Goal: Transaction & Acquisition: Book appointment/travel/reservation

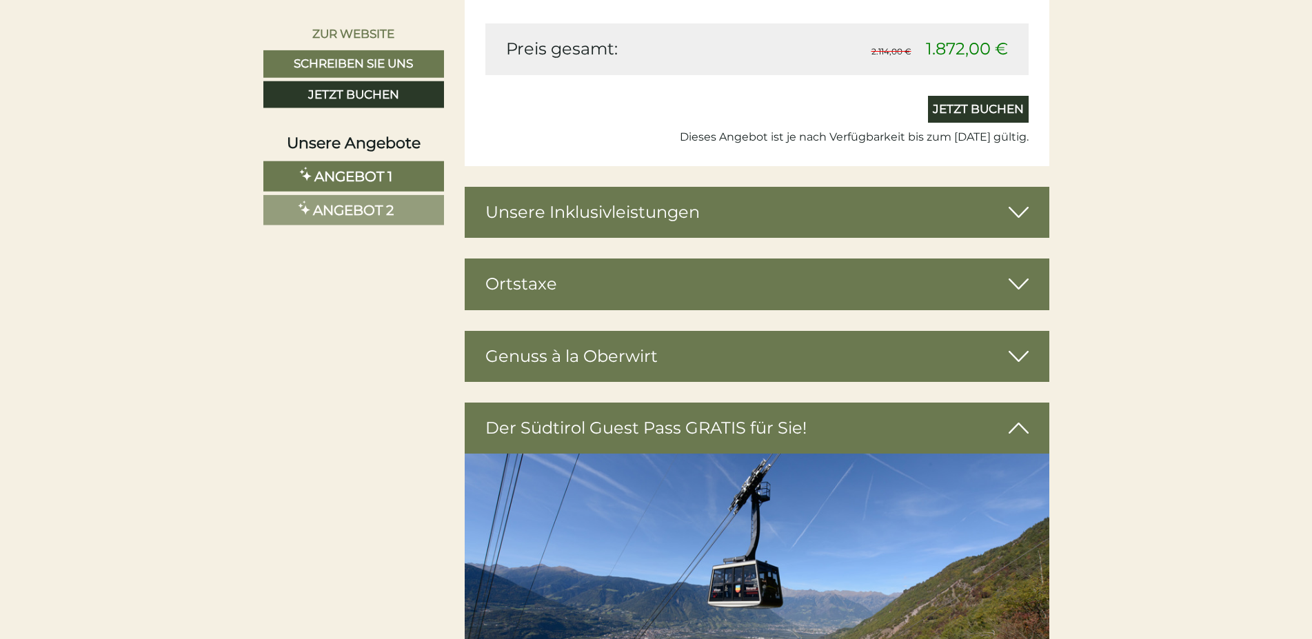
scroll to position [3368, 0]
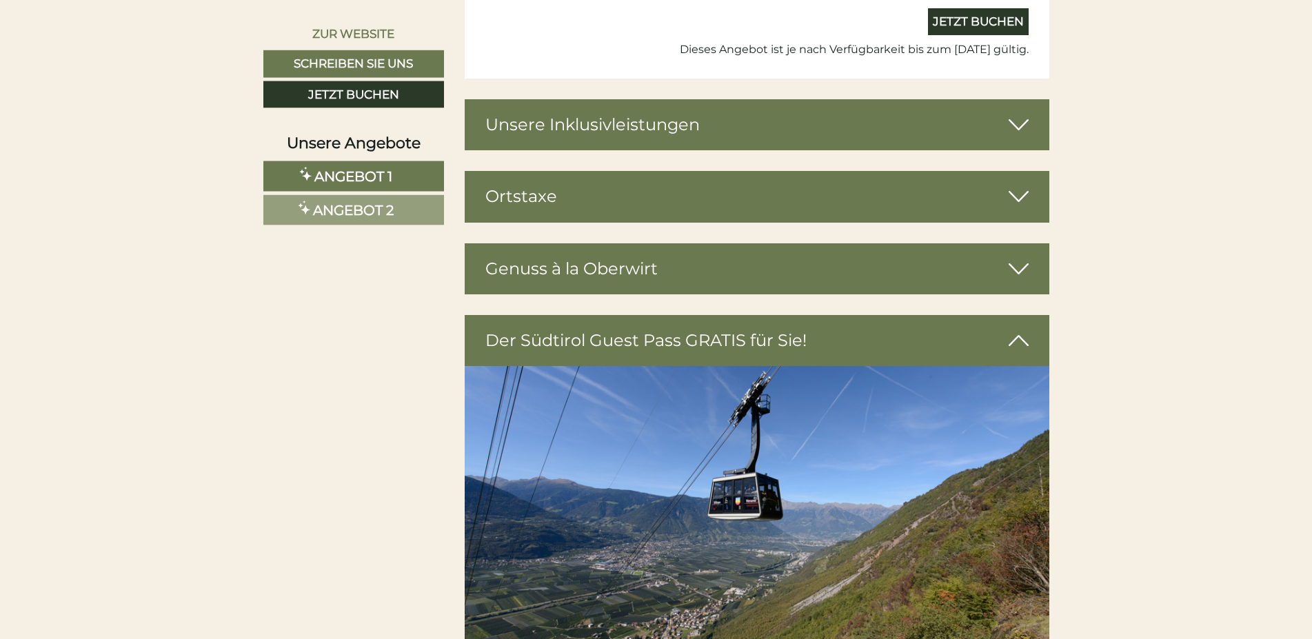
click at [1013, 125] on icon at bounding box center [1019, 124] width 20 height 23
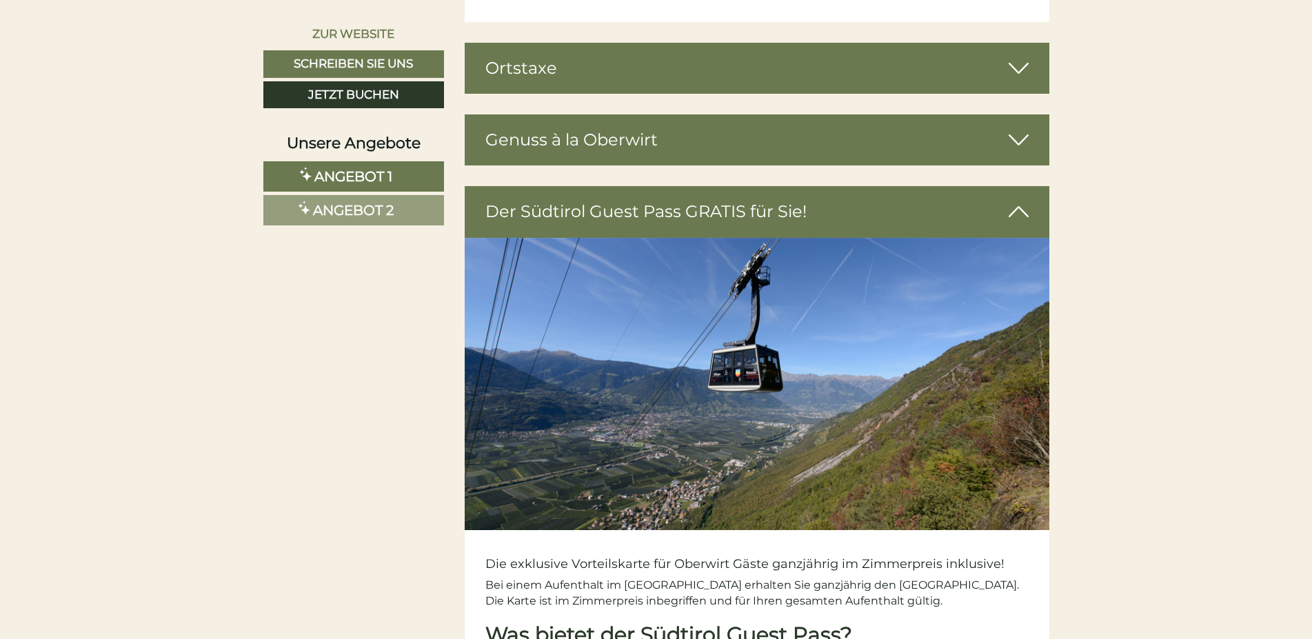
scroll to position [4476, 0]
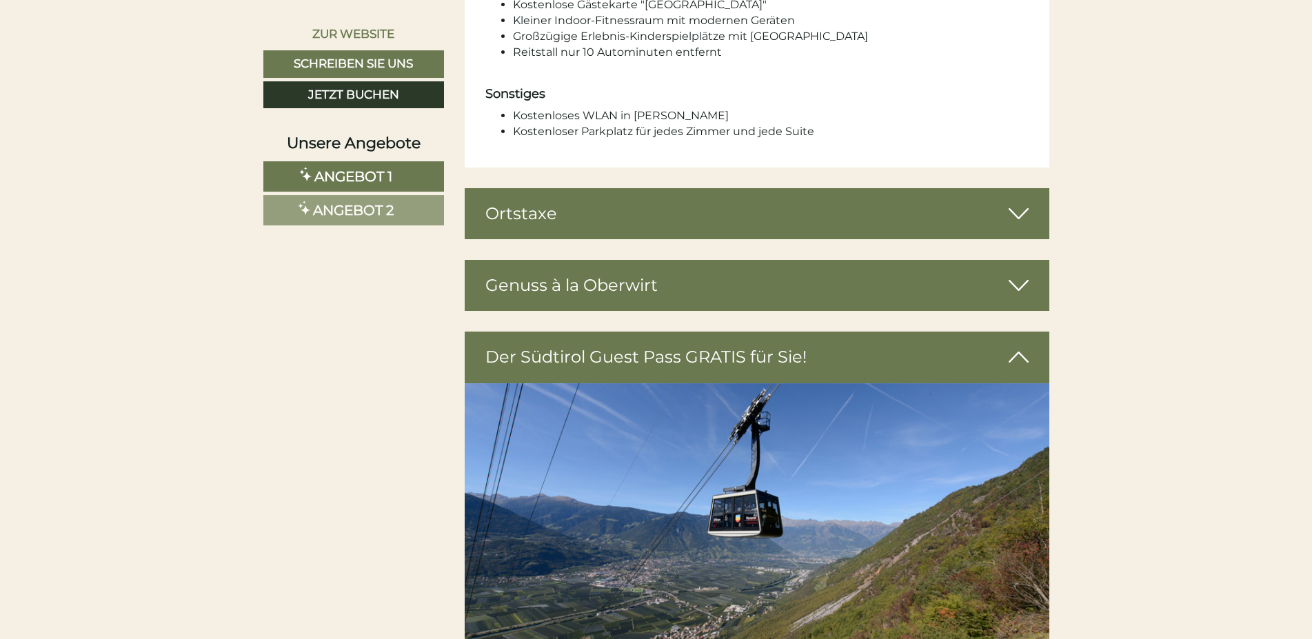
click at [1024, 206] on icon at bounding box center [1019, 213] width 20 height 23
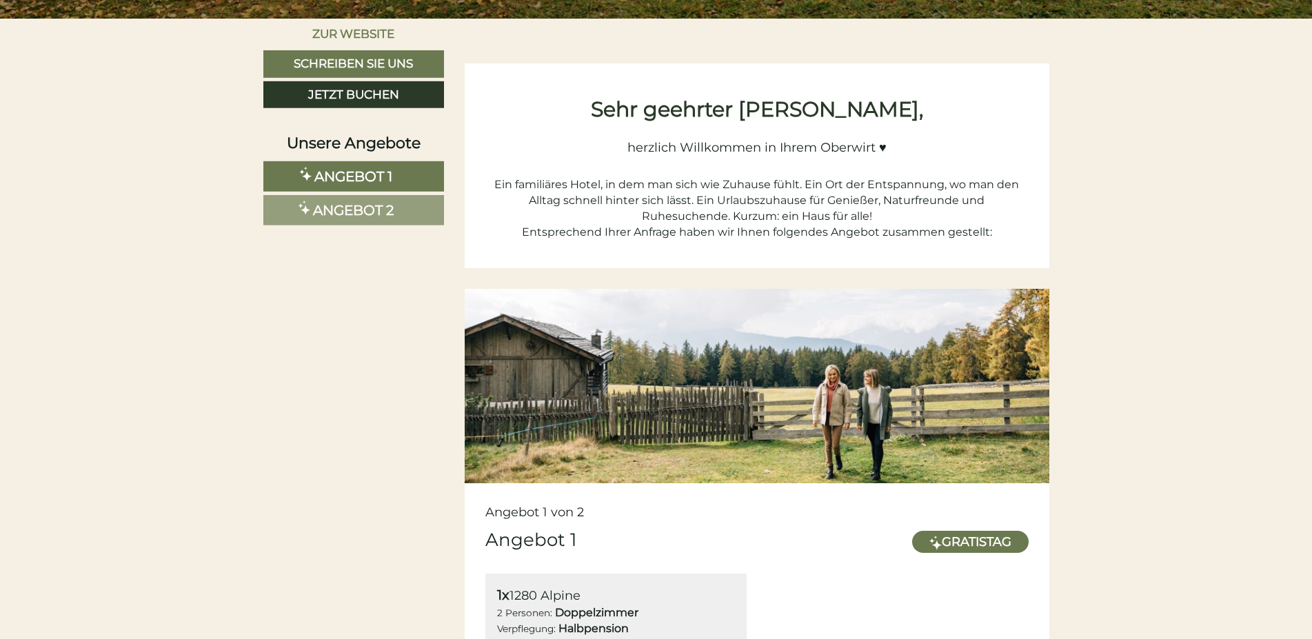
scroll to position [277, 0]
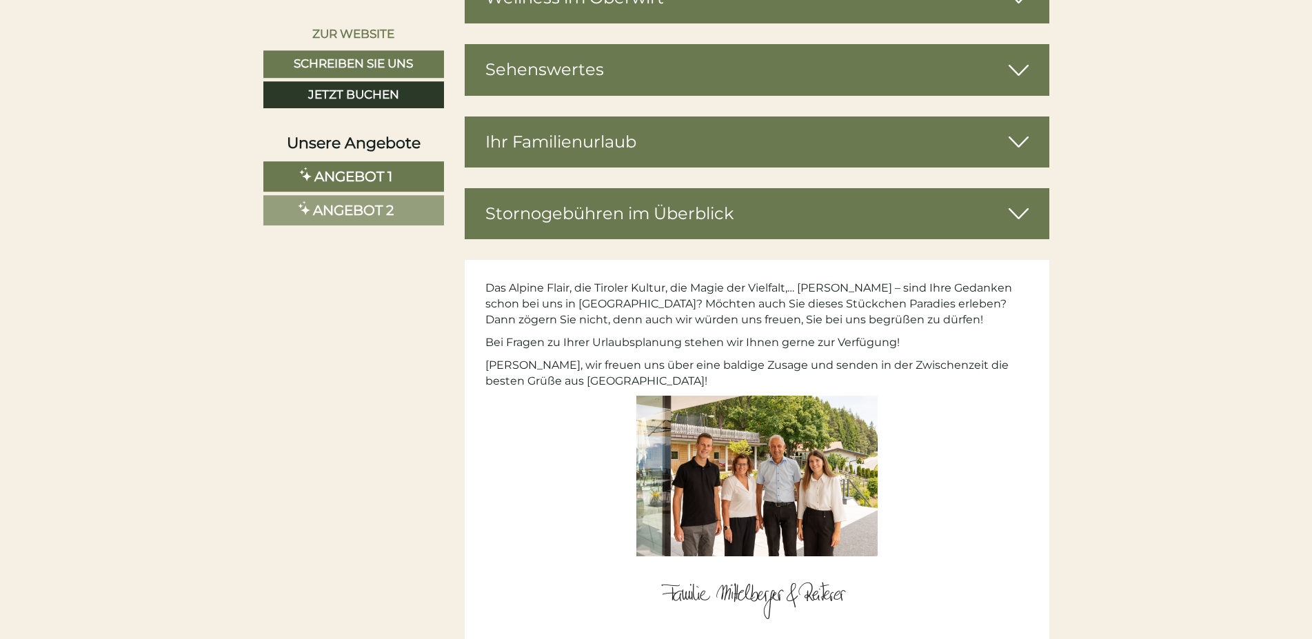
scroll to position [4853, 0]
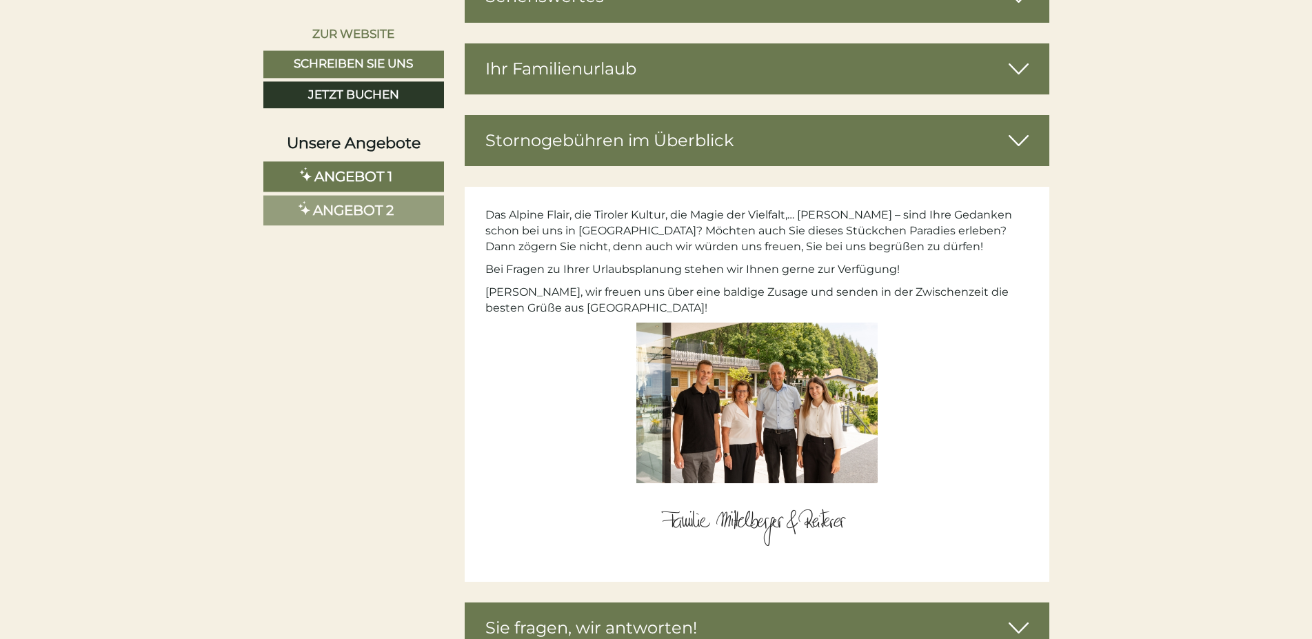
click at [1015, 138] on icon at bounding box center [1019, 140] width 20 height 23
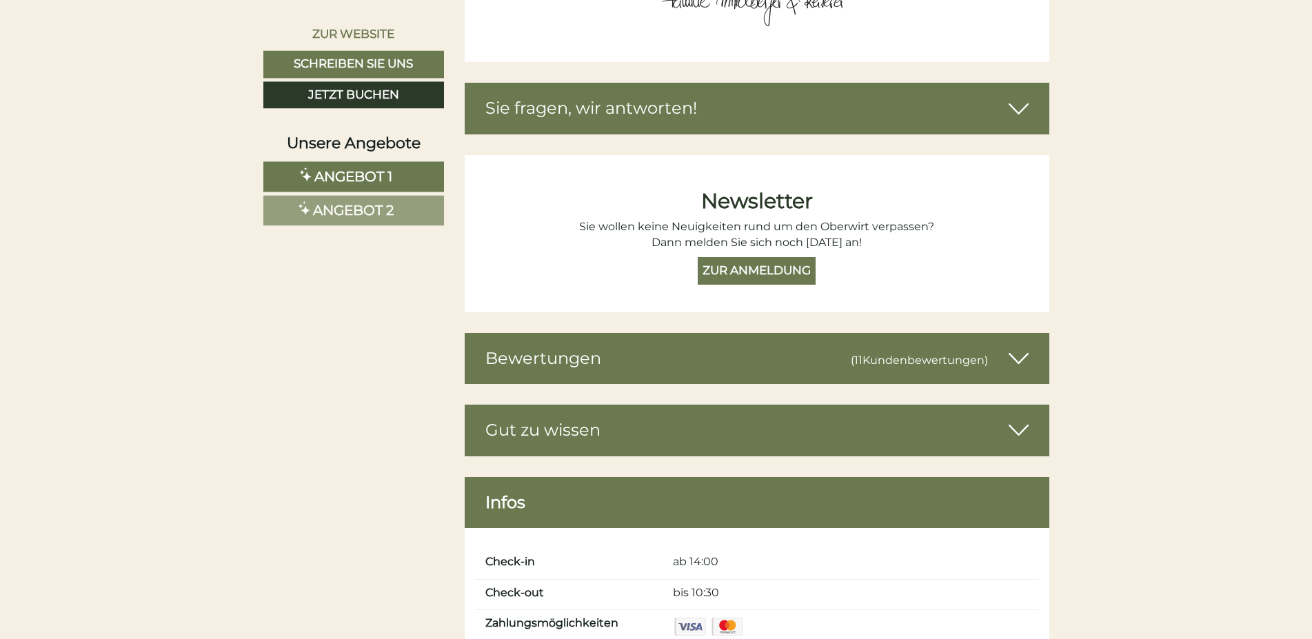
scroll to position [5699, 0]
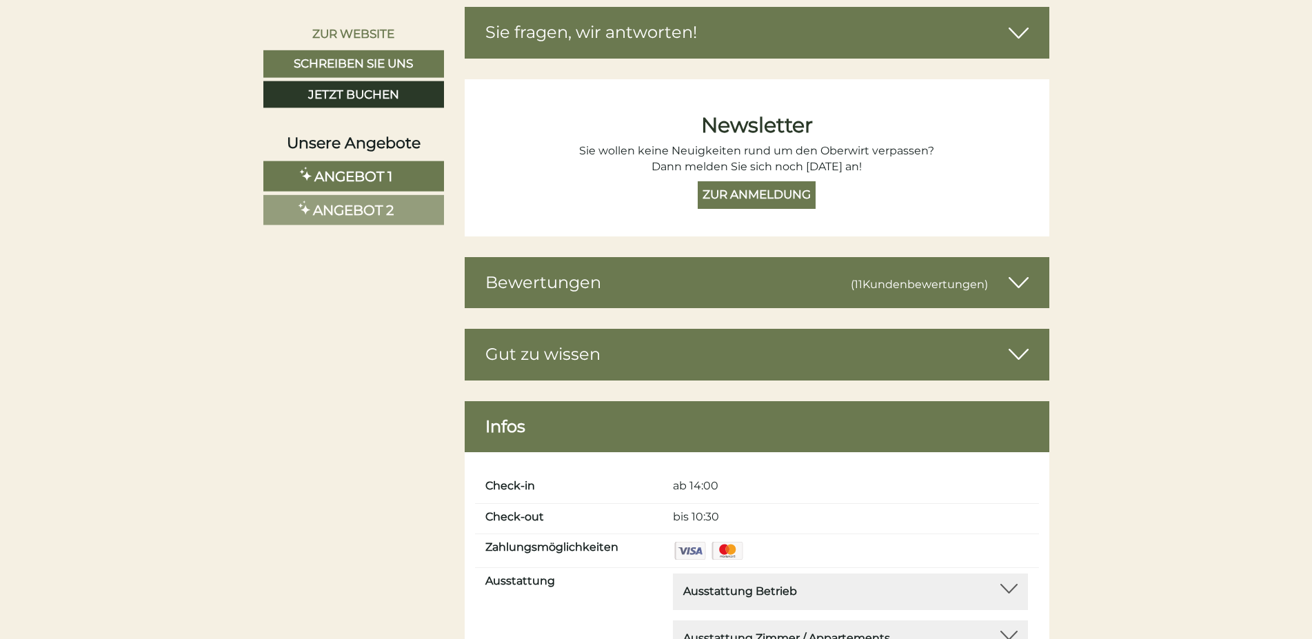
drag, startPoint x: 1007, startPoint y: 352, endPoint x: 1020, endPoint y: 379, distance: 29.9
click at [1007, 367] on div "Gut zu wissen" at bounding box center [757, 354] width 585 height 51
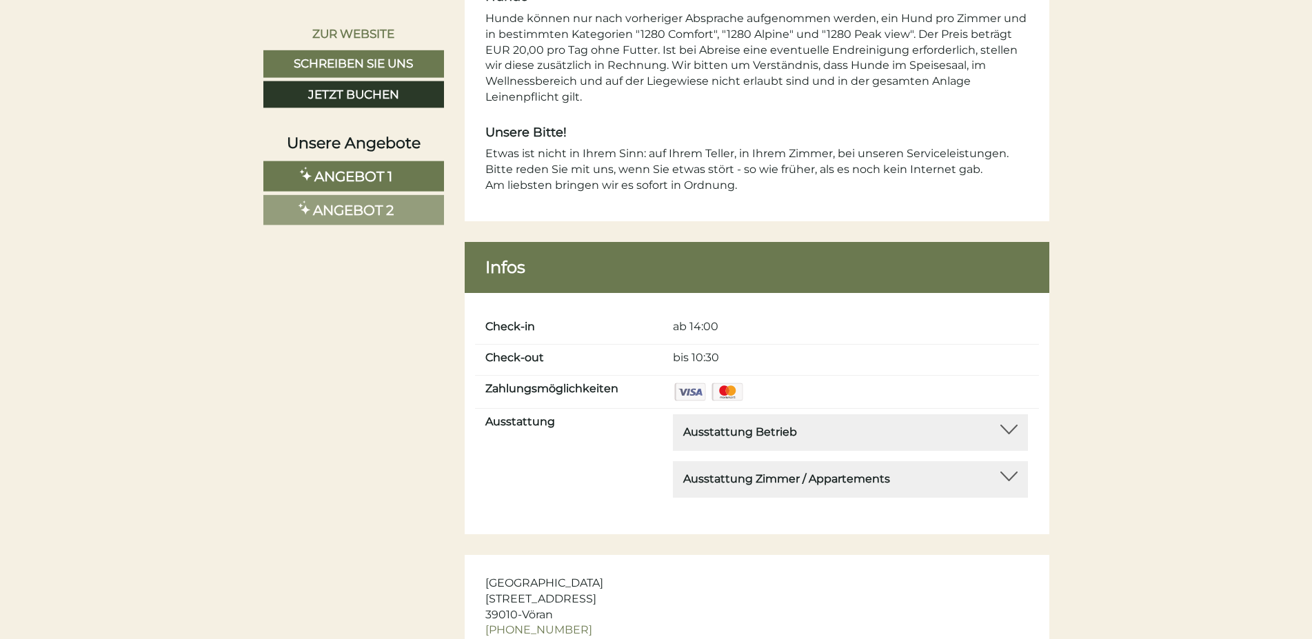
scroll to position [6933, 0]
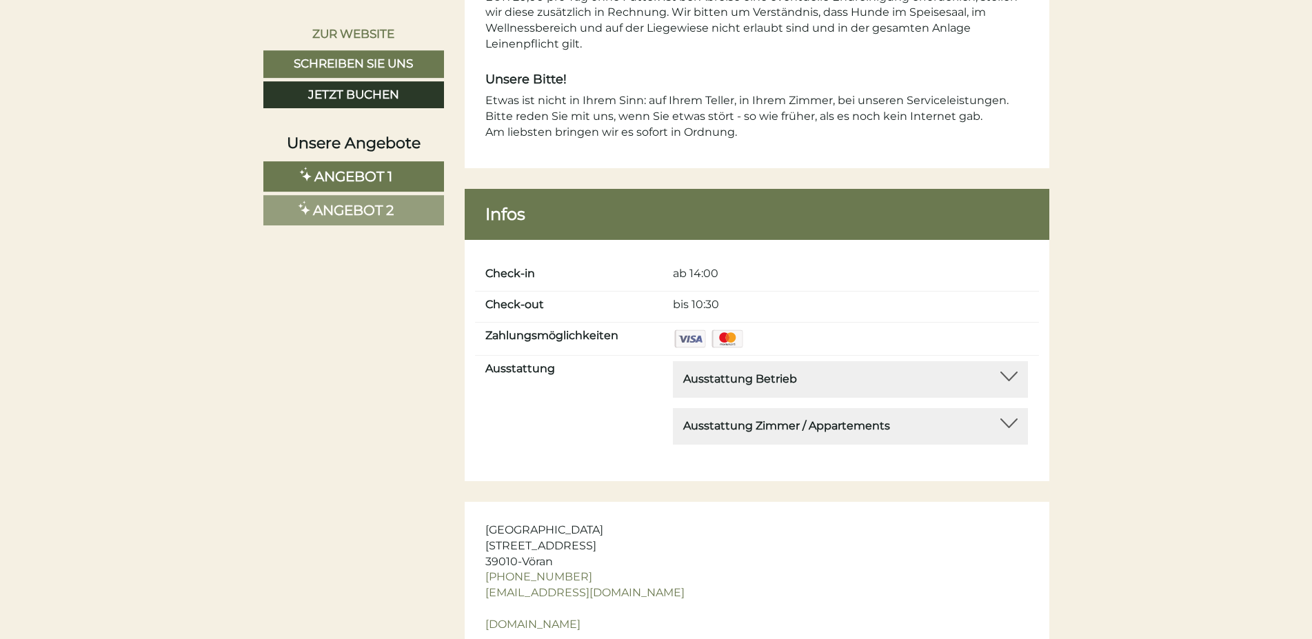
click at [1012, 381] on div at bounding box center [1008, 377] width 17 height 10
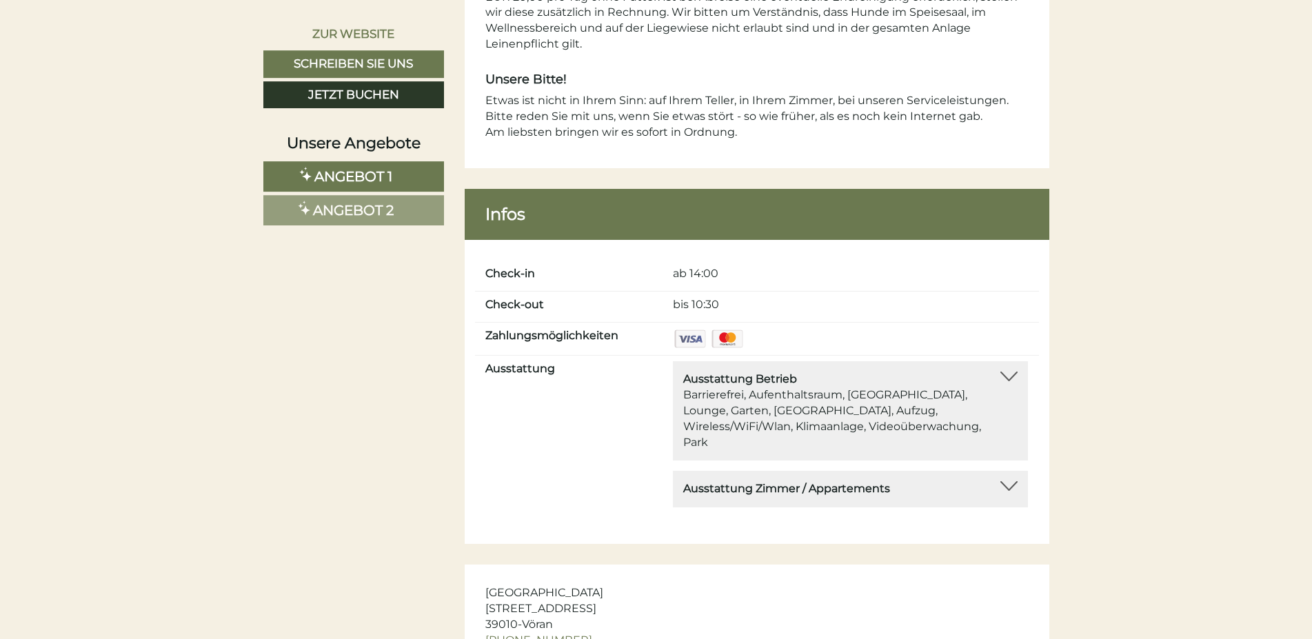
click at [1009, 481] on div at bounding box center [1008, 486] width 17 height 10
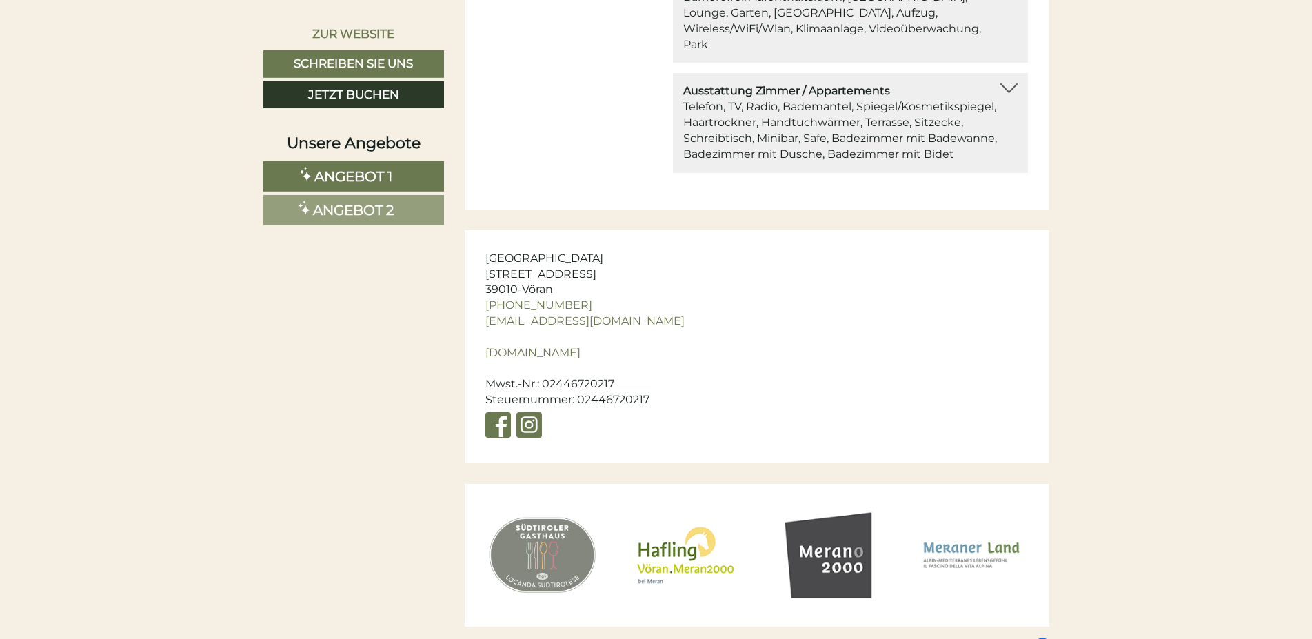
scroll to position [7367, 0]
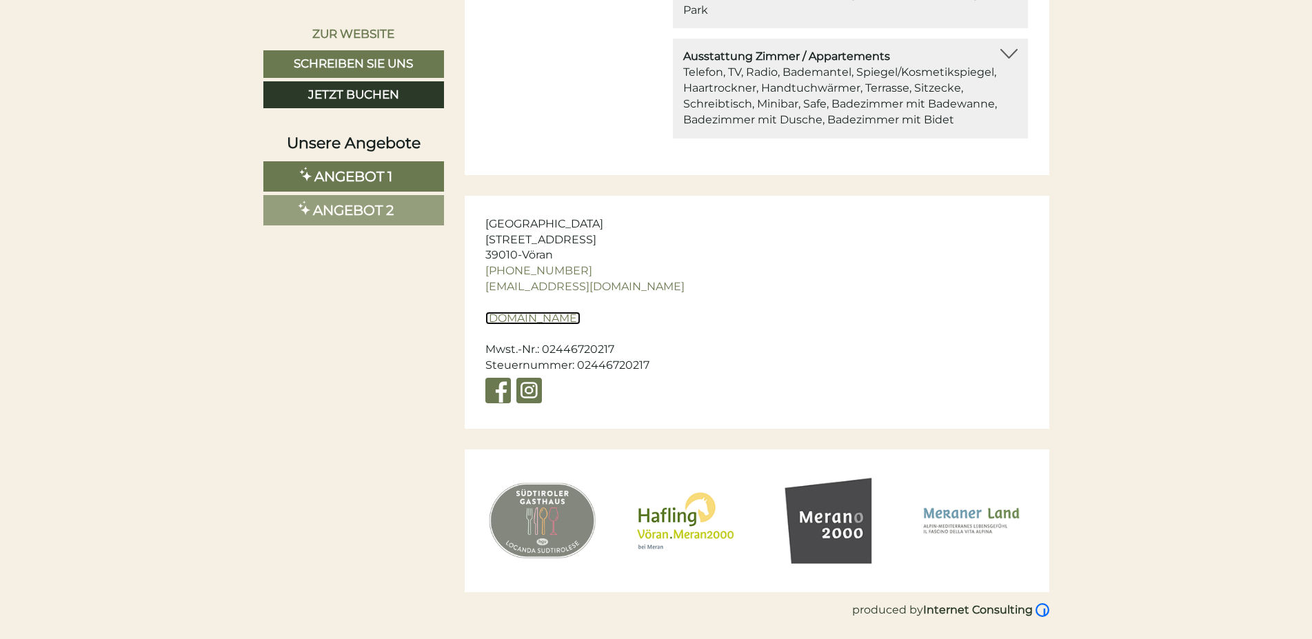
click at [553, 321] on link "[DOMAIN_NAME]" at bounding box center [532, 318] width 95 height 13
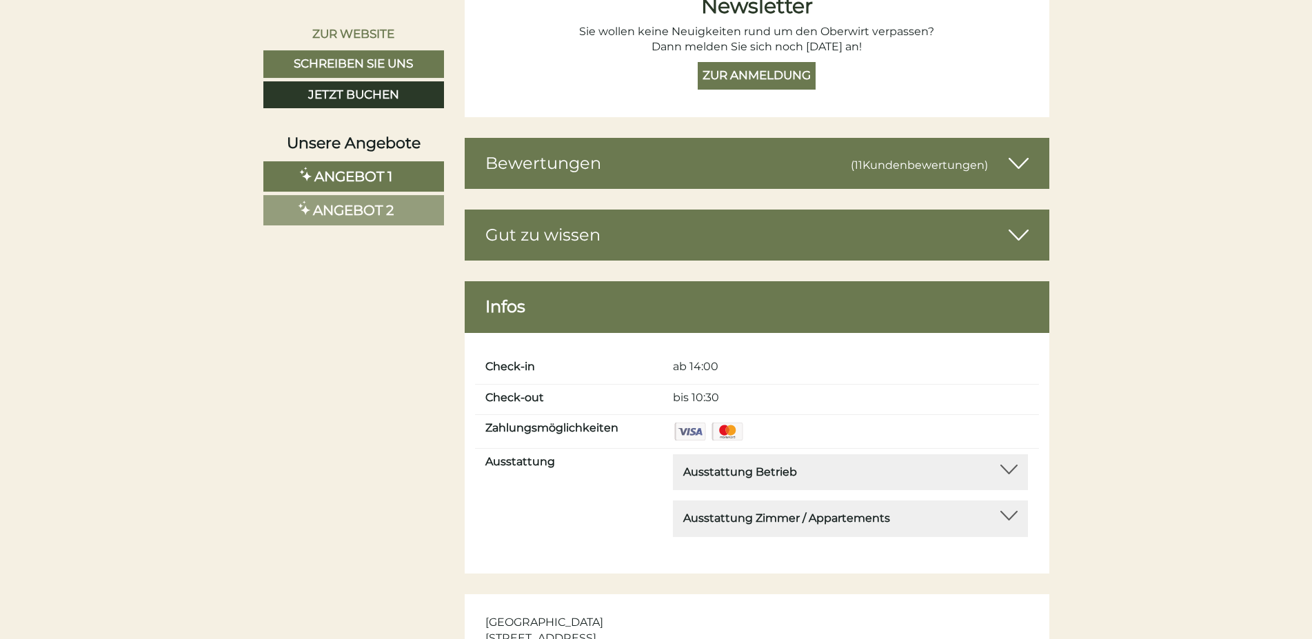
scroll to position [5918, 0]
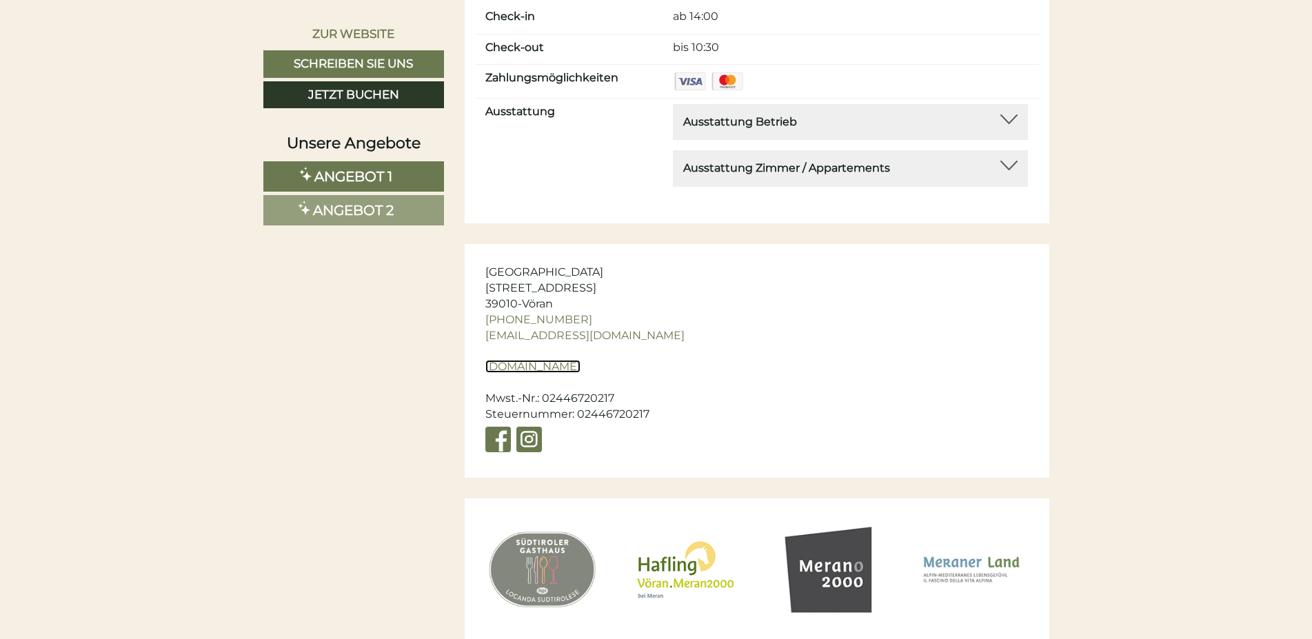
click at [554, 365] on link "[DOMAIN_NAME]" at bounding box center [532, 366] width 95 height 13
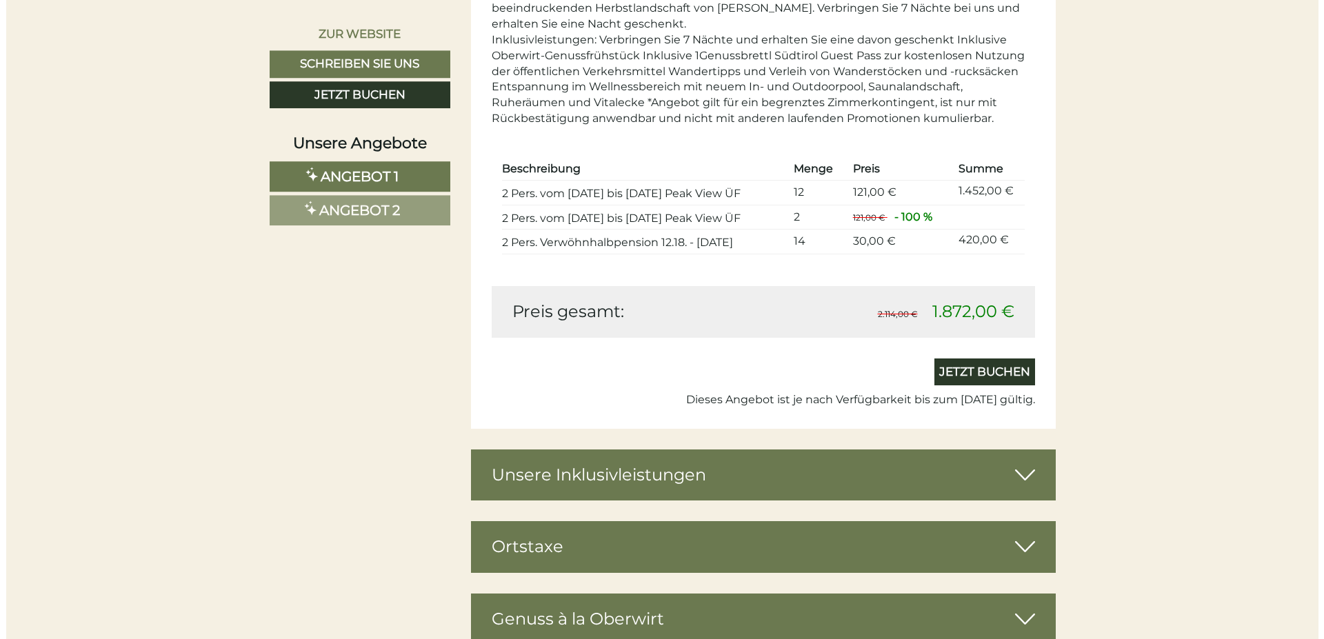
scroll to position [3032, 0]
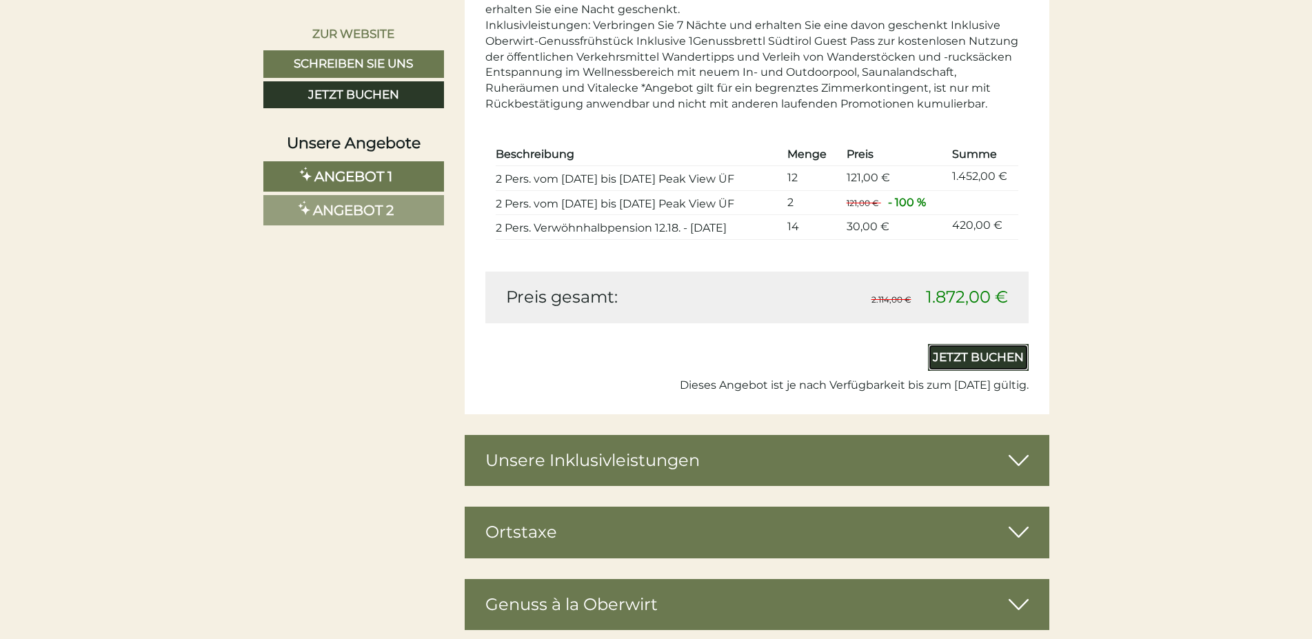
click at [973, 348] on link "Jetzt buchen" at bounding box center [978, 358] width 101 height 28
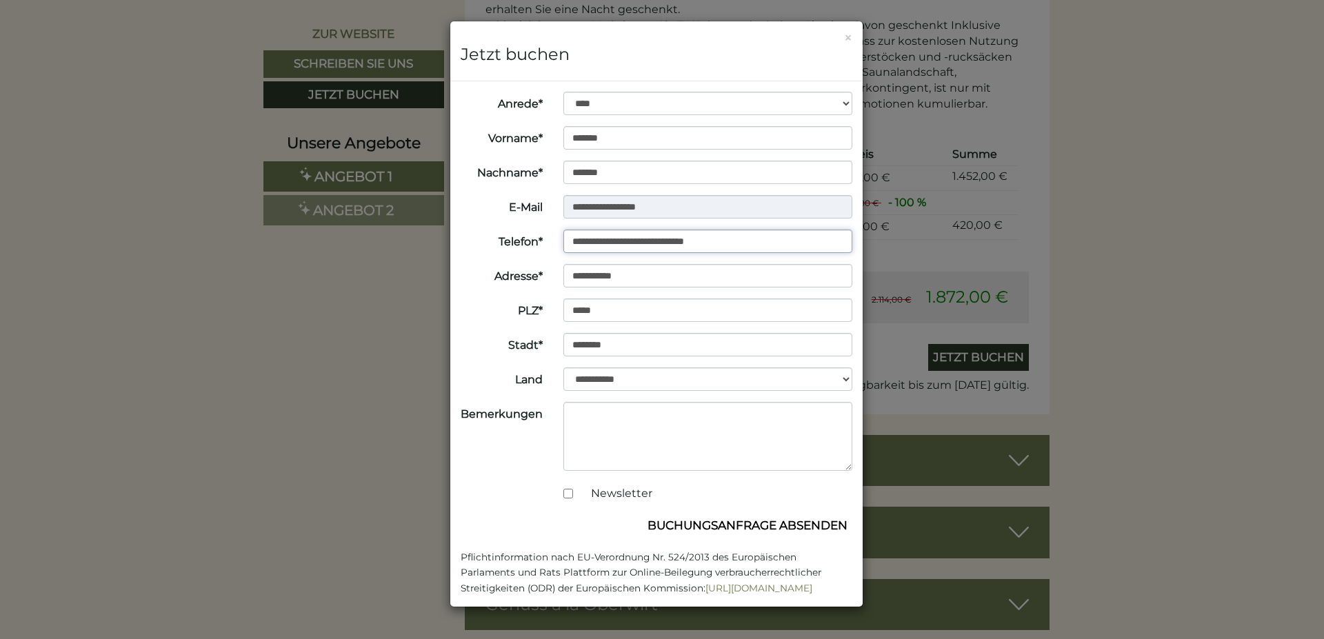
drag, startPoint x: 658, startPoint y: 239, endPoint x: 700, endPoint y: 239, distance: 42.1
click at [700, 239] on input "**********" at bounding box center [707, 241] width 289 height 23
drag, startPoint x: 657, startPoint y: 236, endPoint x: 750, endPoint y: 245, distance: 93.4
click at [750, 245] on input "**********" at bounding box center [707, 241] width 289 height 23
drag, startPoint x: 568, startPoint y: 237, endPoint x: 636, endPoint y: 278, distance: 78.9
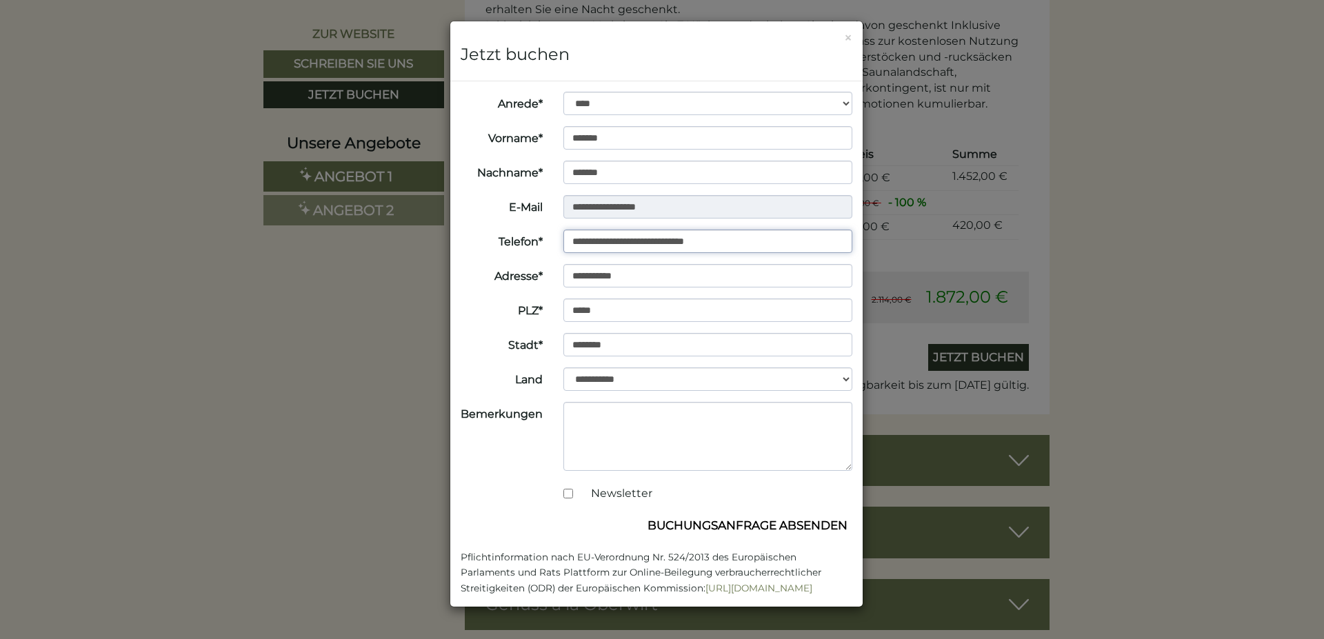
click at [651, 243] on input "**********" at bounding box center [707, 241] width 289 height 23
drag, startPoint x: 596, startPoint y: 240, endPoint x: 604, endPoint y: 274, distance: 35.4
click at [596, 244] on input "**********" at bounding box center [707, 241] width 289 height 23
type input "**********"
click at [729, 524] on button "Buchungsanfrage absenden" at bounding box center [748, 525] width 210 height 26
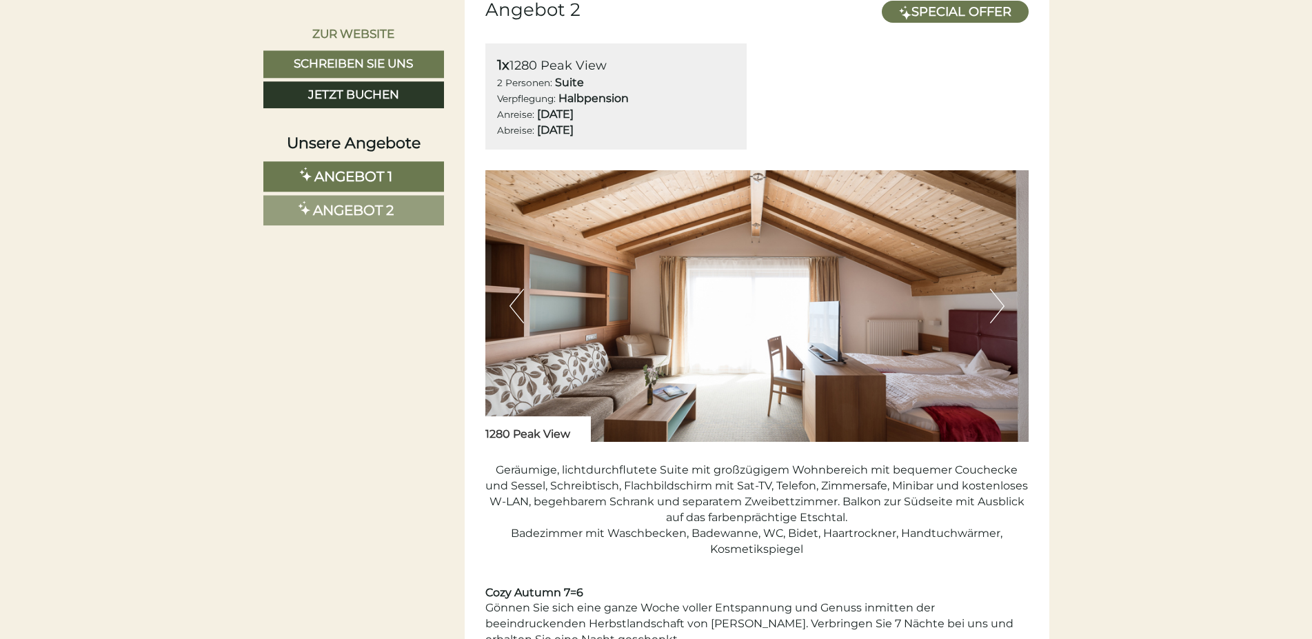
scroll to position [2409, 0]
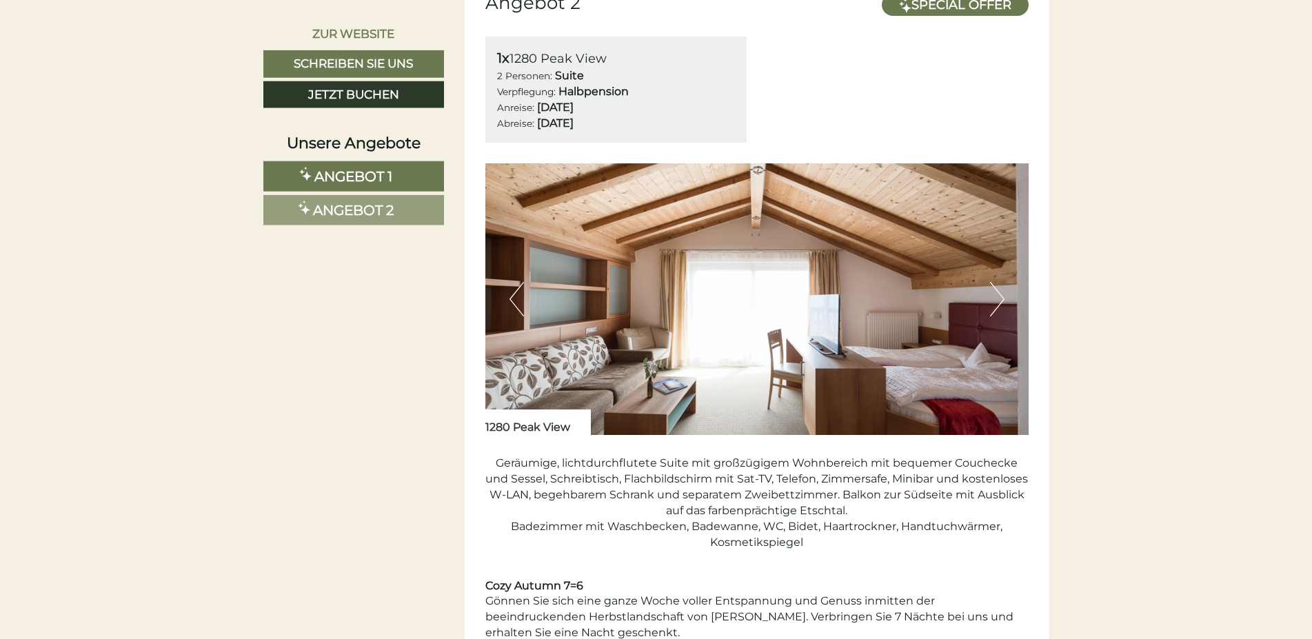
click at [776, 339] on img at bounding box center [756, 299] width 543 height 272
click at [1006, 300] on img at bounding box center [756, 299] width 543 height 272
click at [996, 305] on button "Next" at bounding box center [997, 299] width 14 height 34
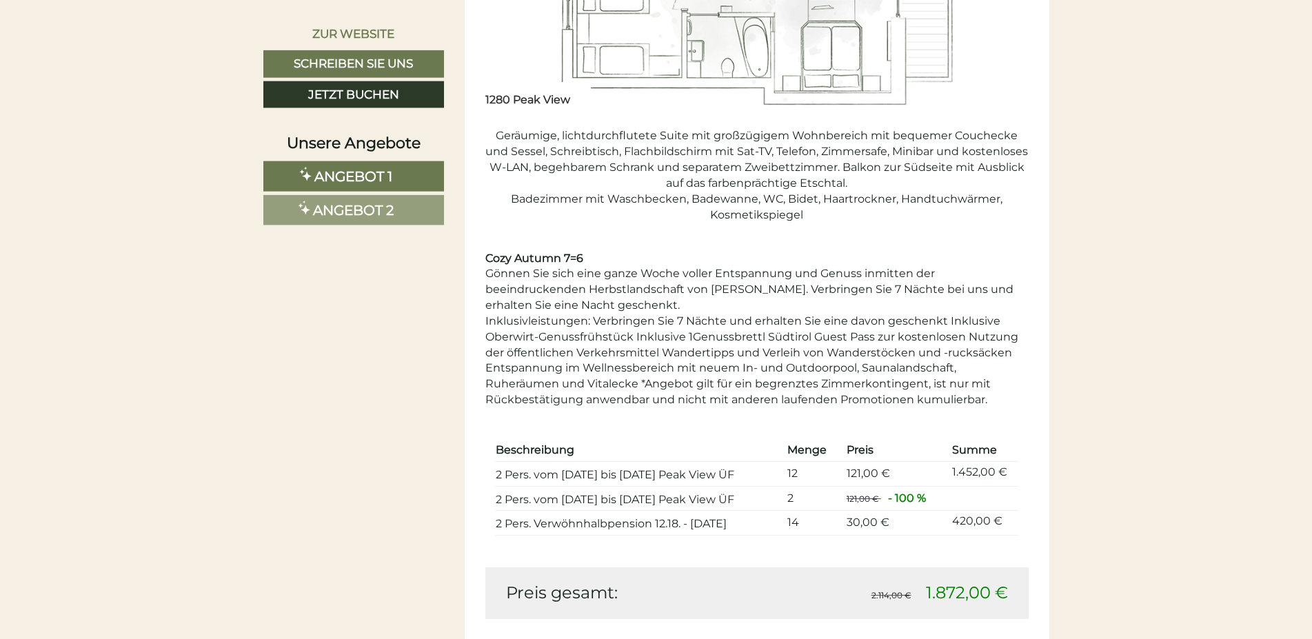
scroll to position [2729, 0]
